Goal: Task Accomplishment & Management: Manage account settings

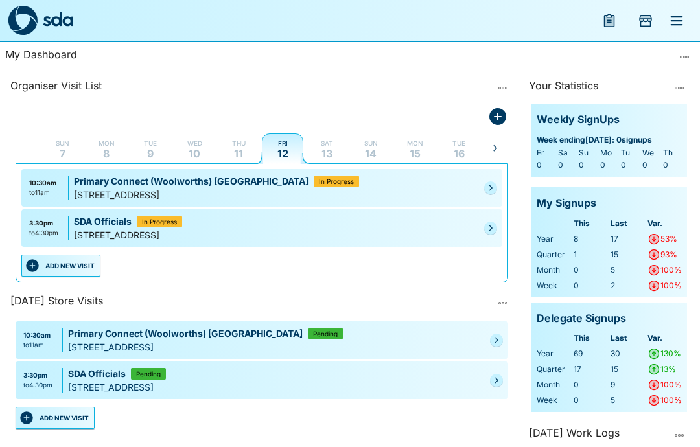
click at [489, 232] on link at bounding box center [490, 228] width 13 height 13
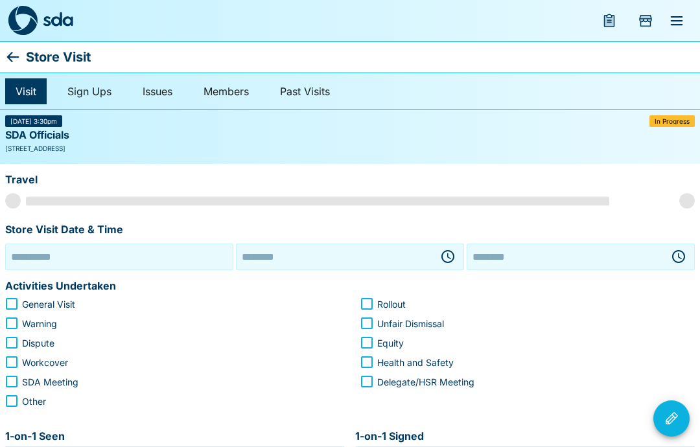
type input "**********"
type input "********"
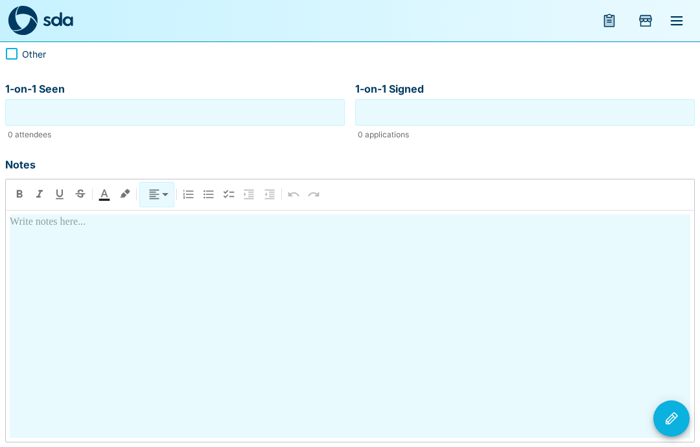
scroll to position [335, 0]
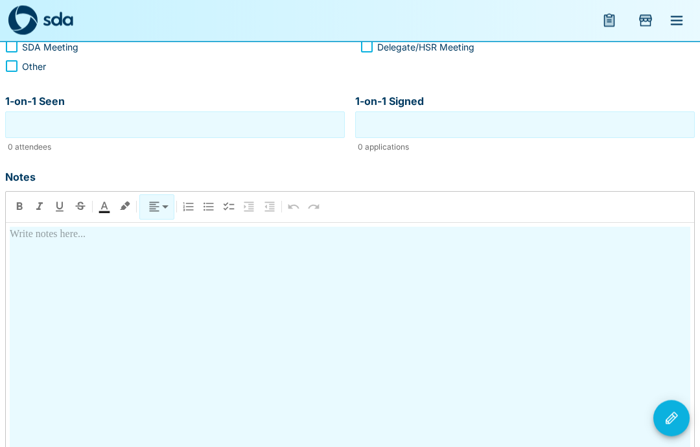
click at [323, 255] on div at bounding box center [350, 340] width 681 height 224
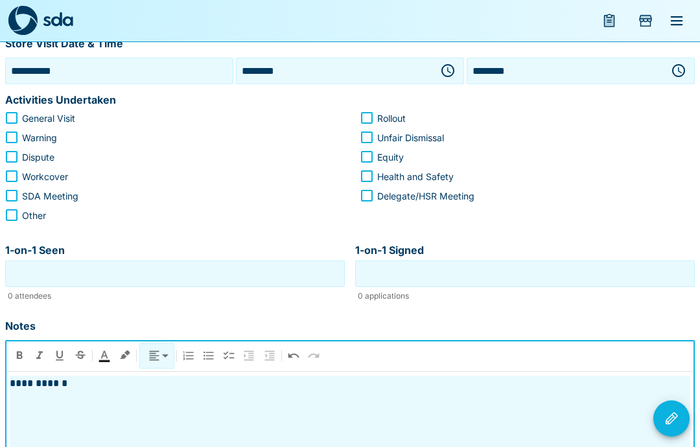
scroll to position [176, 0]
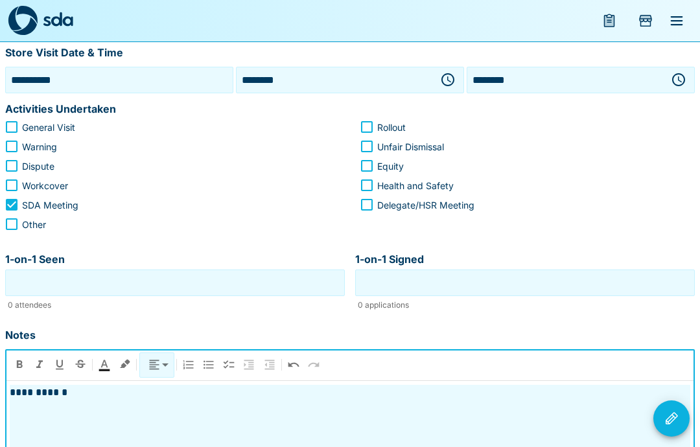
scroll to position [341, 0]
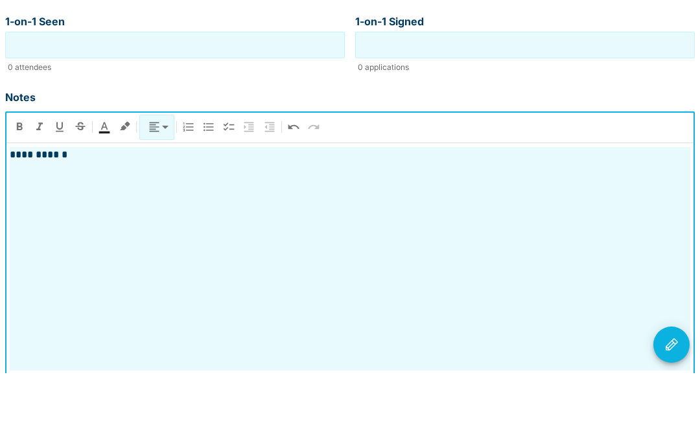
click at [673, 412] on icon "Visit Actions" at bounding box center [672, 418] width 12 height 12
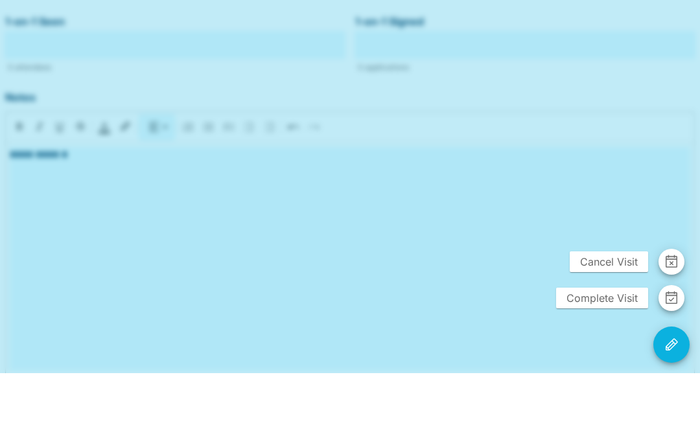
scroll to position [377, 0]
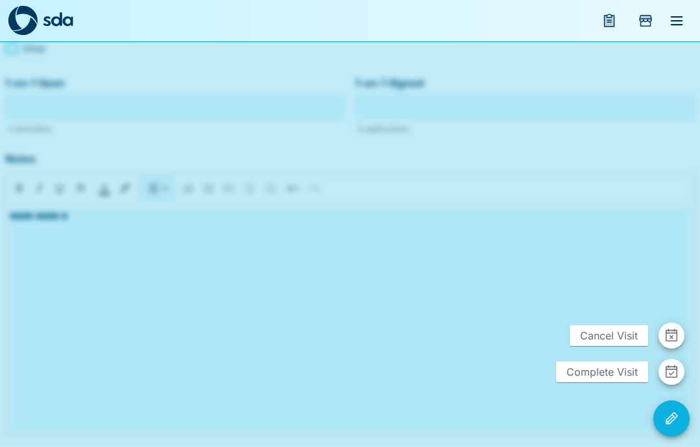
click at [598, 368] on span "Complete Visit" at bounding box center [602, 372] width 92 height 21
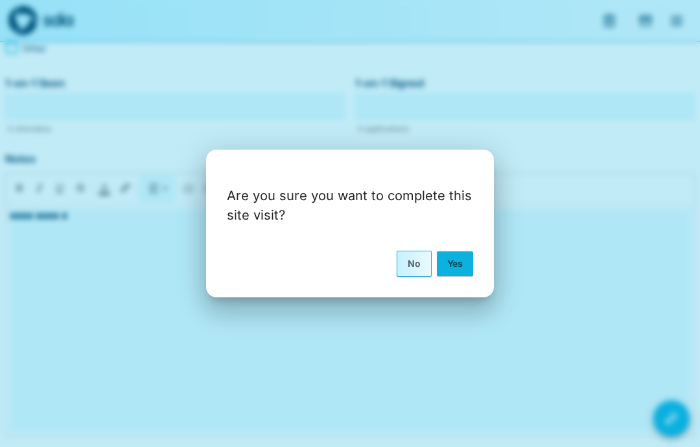
click at [457, 257] on button "Yes" at bounding box center [455, 264] width 36 height 25
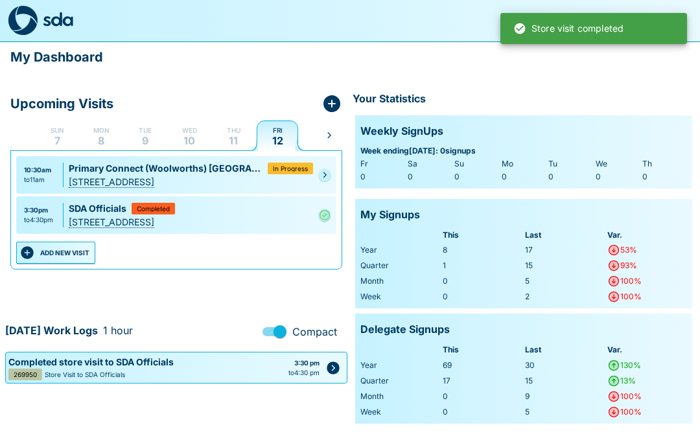
click at [312, 165] on div "In Progress" at bounding box center [290, 169] width 45 height 12
click at [76, 253] on button "ADD NEW VISIT" at bounding box center [55, 253] width 79 height 22
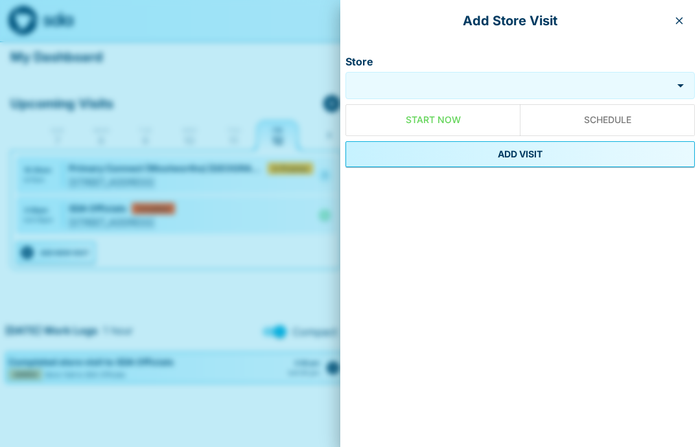
click at [277, 259] on div at bounding box center [350, 223] width 700 height 447
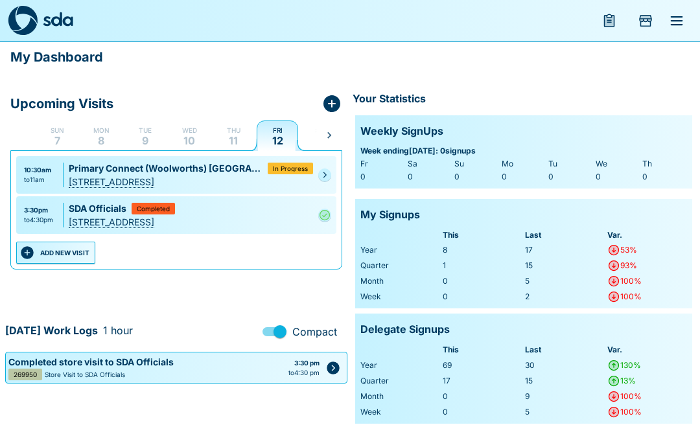
click at [326, 163] on div "10:30am to 11am Primary Connect ([GEOGRAPHIC_DATA]) [GEOGRAPHIC_DATA] In Progre…" at bounding box center [176, 175] width 320 height 38
click at [319, 176] on link at bounding box center [324, 175] width 13 height 13
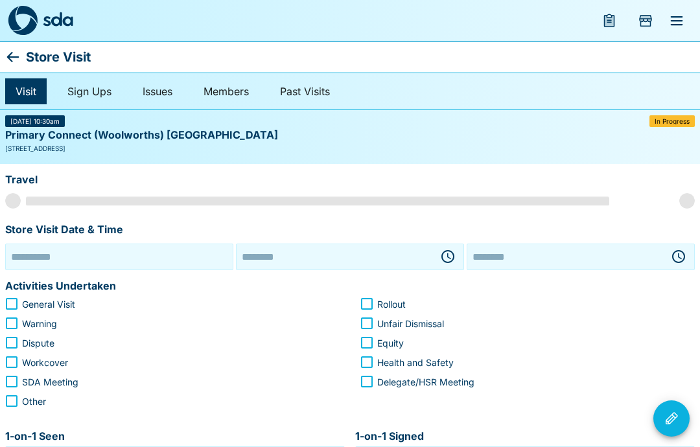
type input "**********"
type input "********"
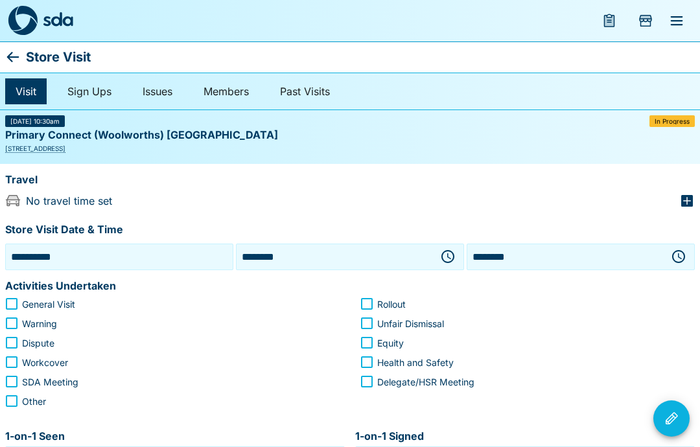
click at [448, 259] on icon "button" at bounding box center [448, 257] width 16 height 16
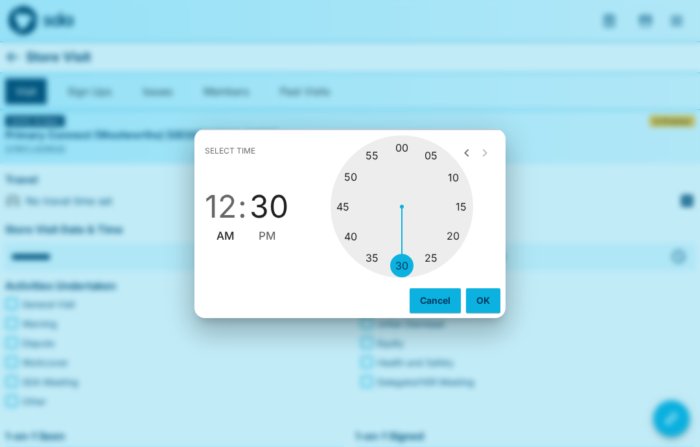
click at [267, 237] on span "PM" at bounding box center [268, 237] width 18 height 18
type input "********"
click at [272, 232] on span "PM" at bounding box center [268, 237] width 18 height 18
click at [484, 303] on button "OK" at bounding box center [483, 300] width 34 height 25
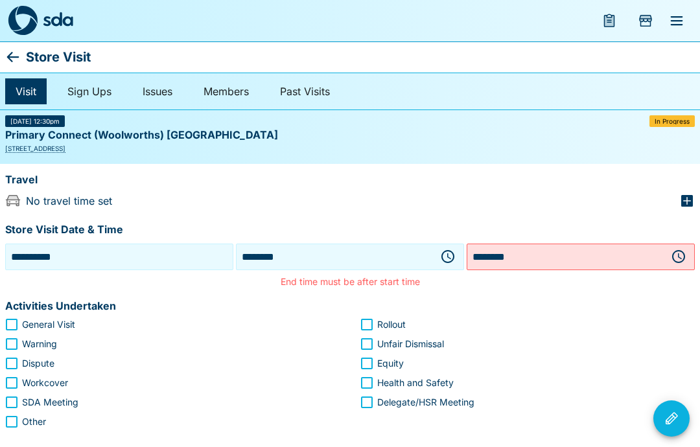
click at [674, 258] on icon "button" at bounding box center [679, 257] width 16 height 16
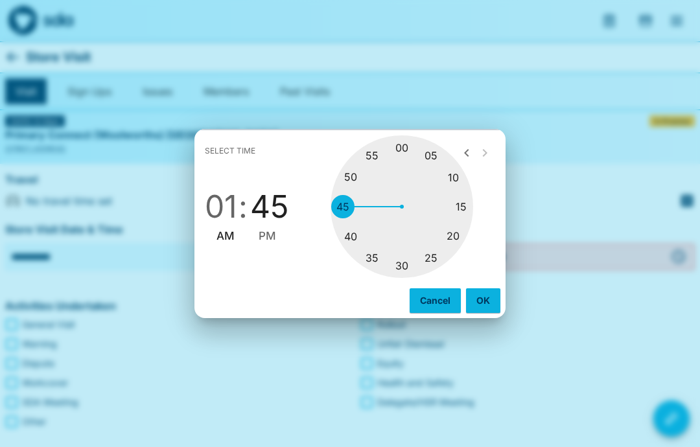
click at [265, 233] on span "PM" at bounding box center [268, 237] width 18 height 18
type input "********"
click at [485, 301] on button "OK" at bounding box center [483, 300] width 34 height 25
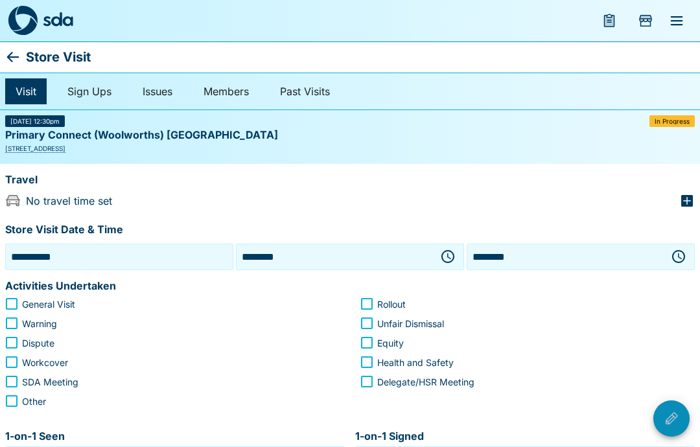
click at [674, 417] on icon "Visit Actions" at bounding box center [672, 418] width 12 height 12
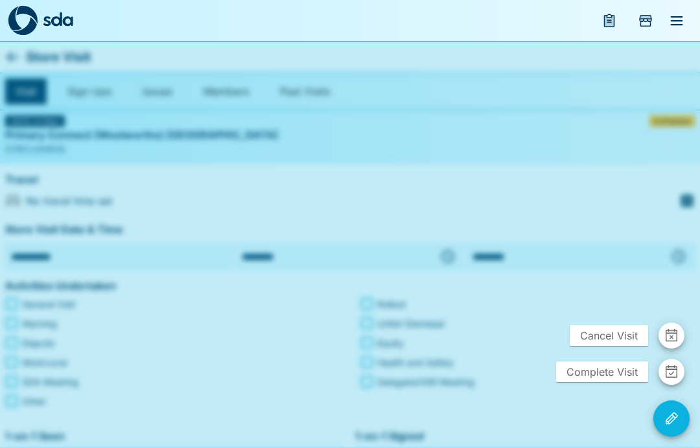
click at [215, 356] on div at bounding box center [350, 223] width 700 height 447
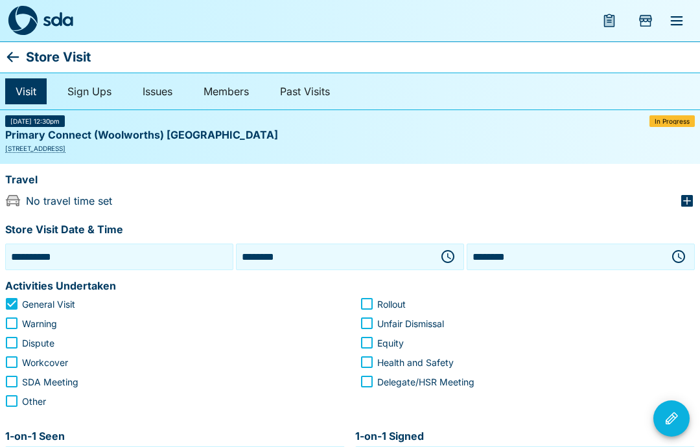
click at [674, 419] on icon "Visit Actions" at bounding box center [672, 419] width 16 height 16
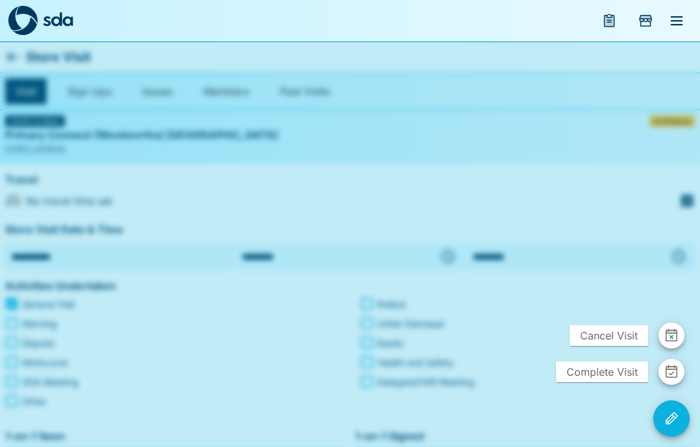
click at [618, 370] on span "Complete Visit" at bounding box center [602, 372] width 92 height 21
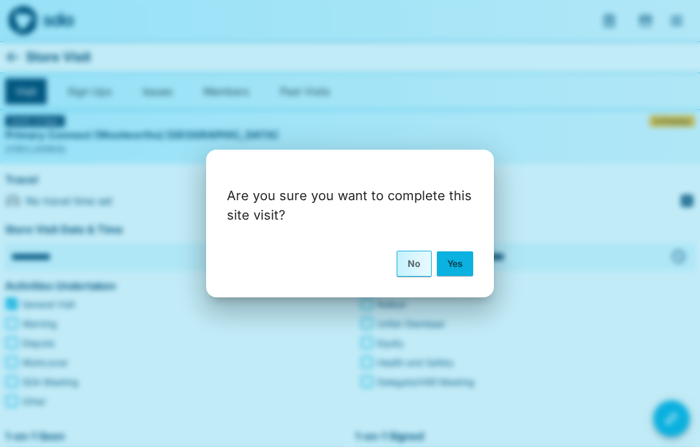
click at [578, 338] on div "Are you sure you want to complete this site visit? No Yes" at bounding box center [350, 223] width 700 height 447
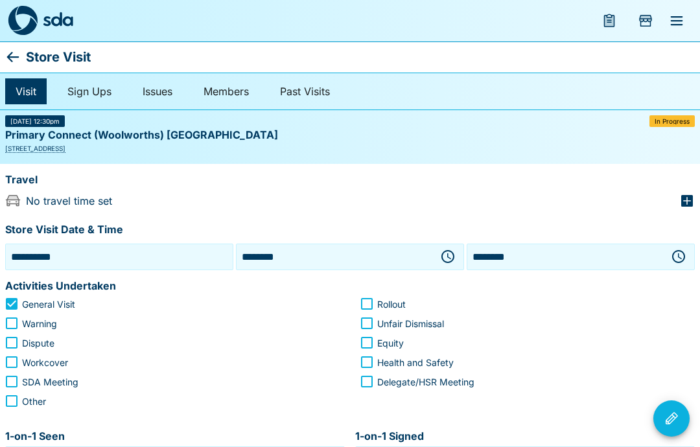
click at [670, 417] on icon "Visit Actions" at bounding box center [672, 418] width 12 height 12
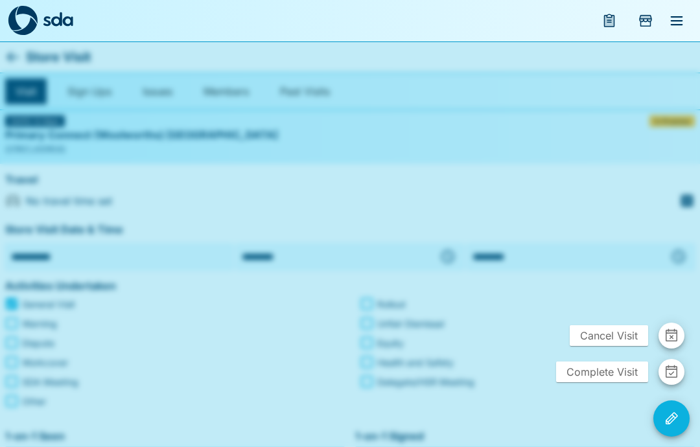
click at [600, 366] on span "Complete Visit" at bounding box center [602, 372] width 92 height 21
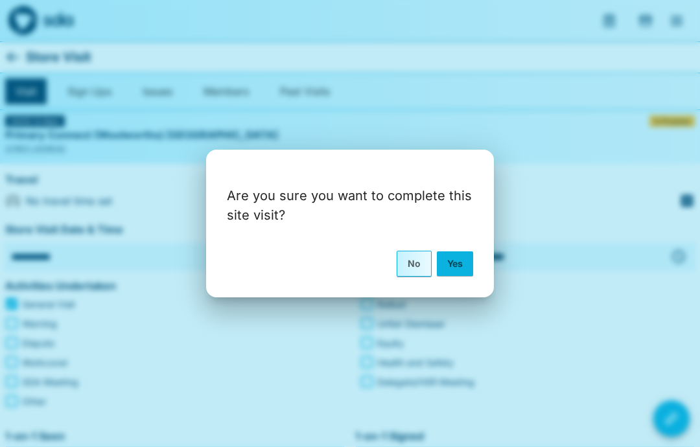
click at [459, 264] on button "Yes" at bounding box center [455, 264] width 36 height 25
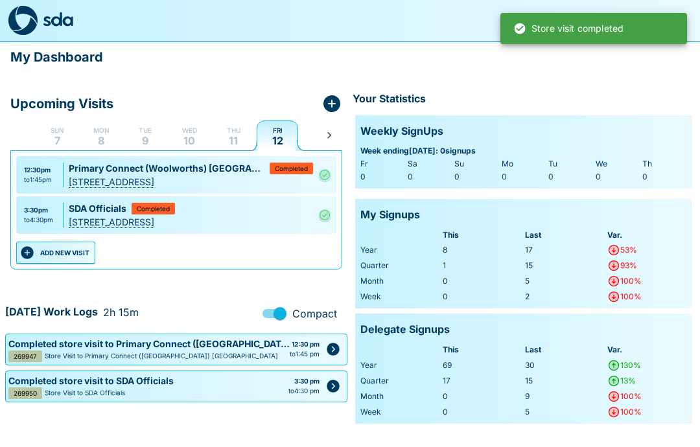
click at [67, 258] on button "ADD NEW VISIT" at bounding box center [55, 253] width 79 height 22
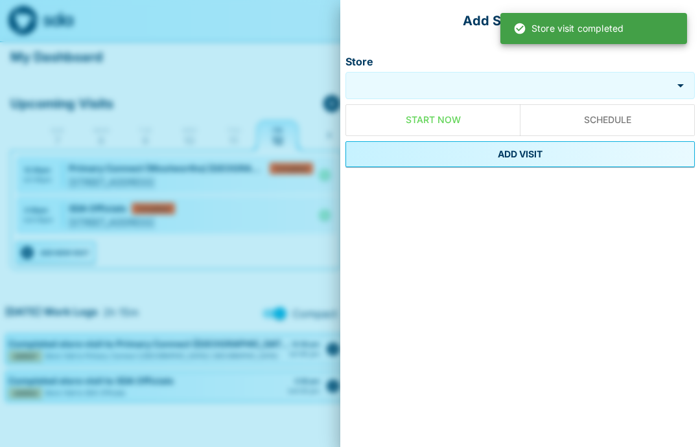
click at [417, 86] on input "Store" at bounding box center [509, 85] width 320 height 15
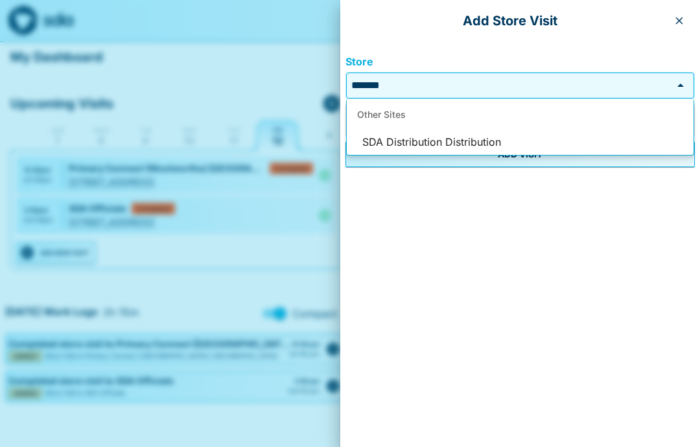
click at [483, 137] on li "SDA Distribution Distribution" at bounding box center [520, 142] width 347 height 25
type input "**********"
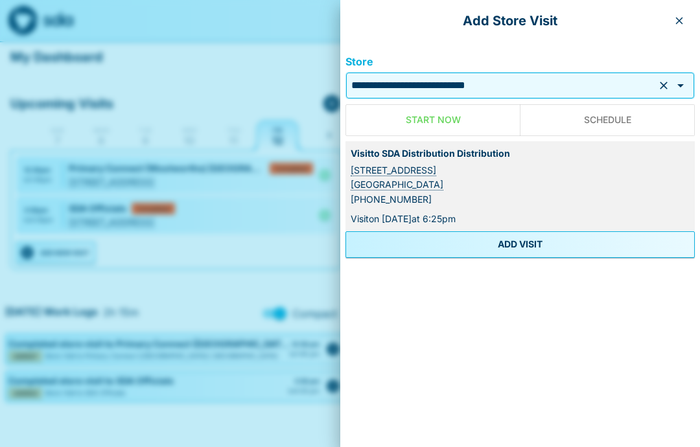
click at [528, 244] on button "ADD VISIT" at bounding box center [520, 244] width 349 height 26
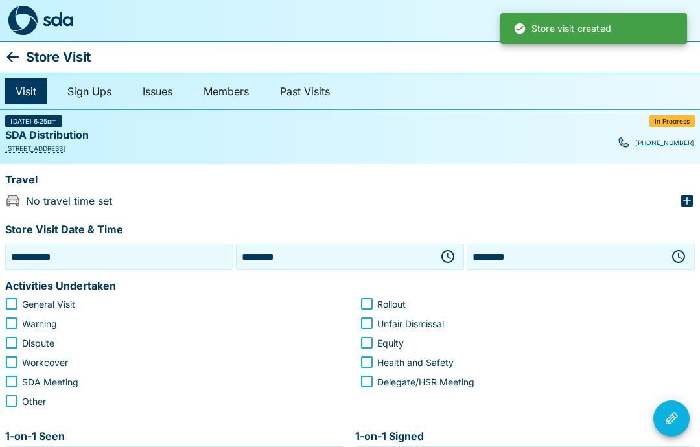
click at [445, 252] on icon "button" at bounding box center [448, 257] width 16 height 16
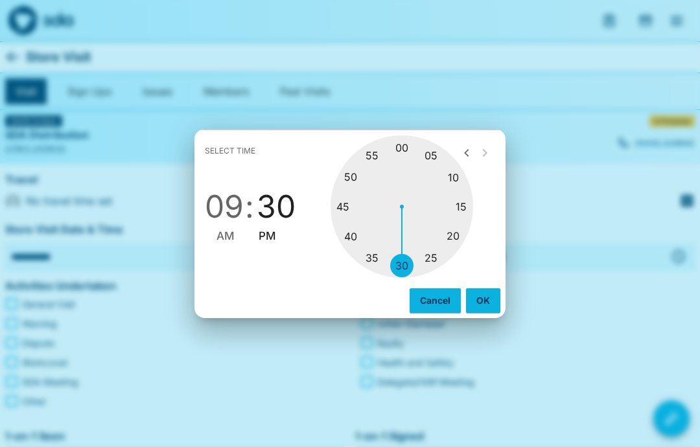
click at [217, 233] on span "AM" at bounding box center [226, 237] width 18 height 18
type input "********"
click at [489, 303] on button "OK" at bounding box center [483, 300] width 34 height 25
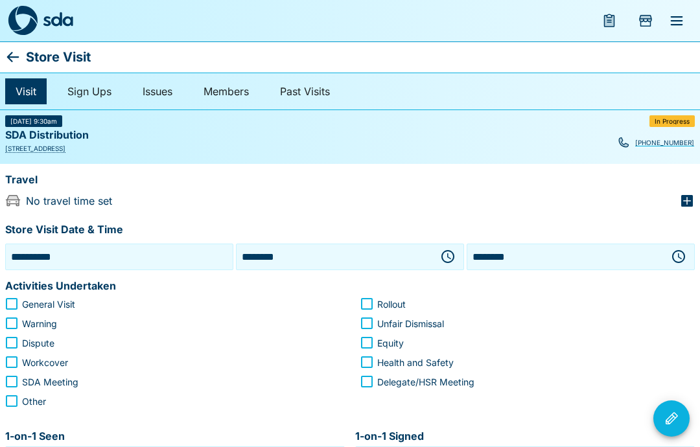
click at [678, 257] on icon "button" at bounding box center [679, 257] width 16 height 16
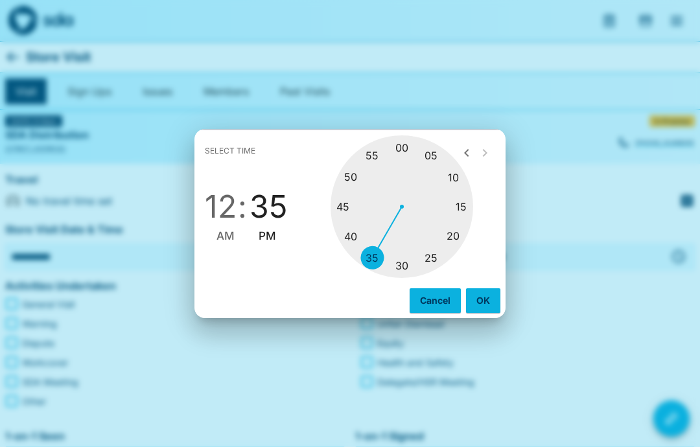
type input "********"
click at [272, 235] on span "PM" at bounding box center [268, 237] width 18 height 18
click at [491, 299] on button "OK" at bounding box center [483, 300] width 34 height 25
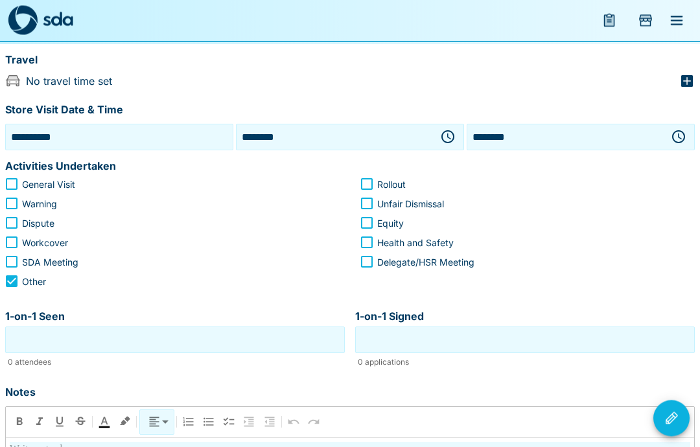
scroll to position [120, 0]
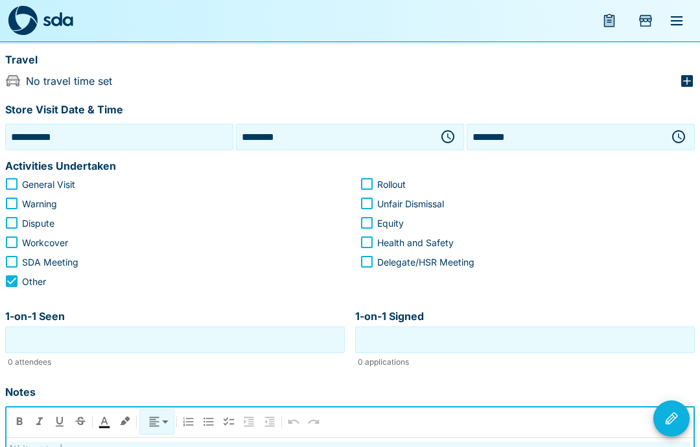
scroll to position [327, 0]
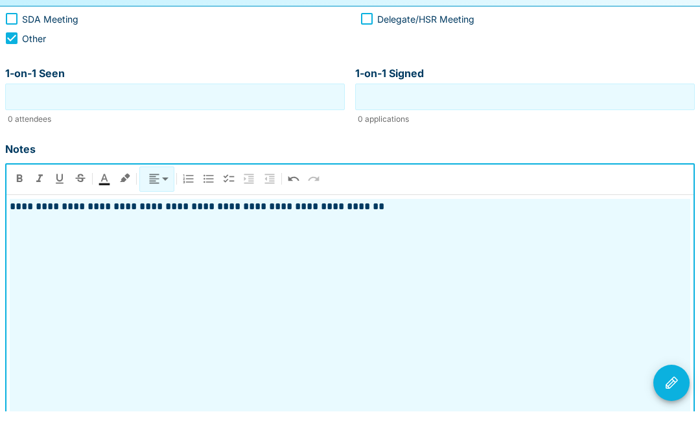
click at [664, 411] on icon "Visit Actions" at bounding box center [672, 419] width 16 height 16
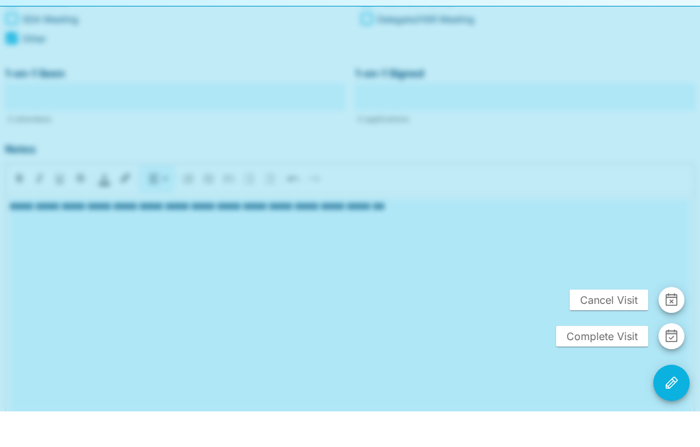
scroll to position [325, 0]
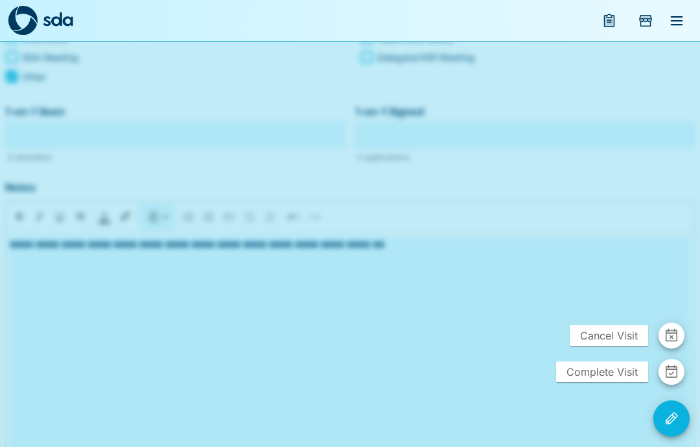
click at [599, 382] on span "Complete Visit" at bounding box center [602, 372] width 92 height 21
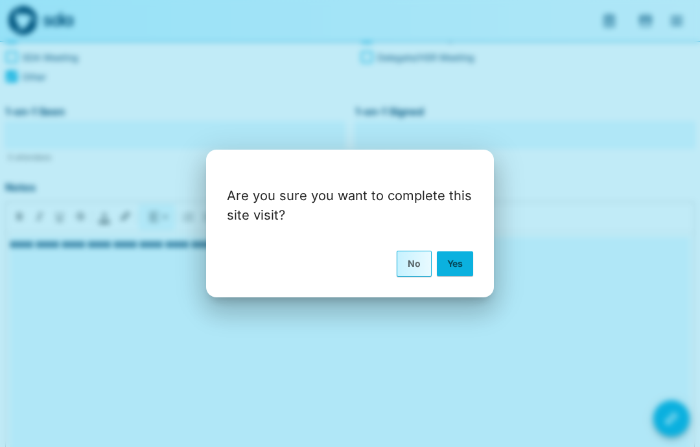
click at [460, 276] on button "Yes" at bounding box center [455, 264] width 36 height 25
